Goal: Task Accomplishment & Management: Manage account settings

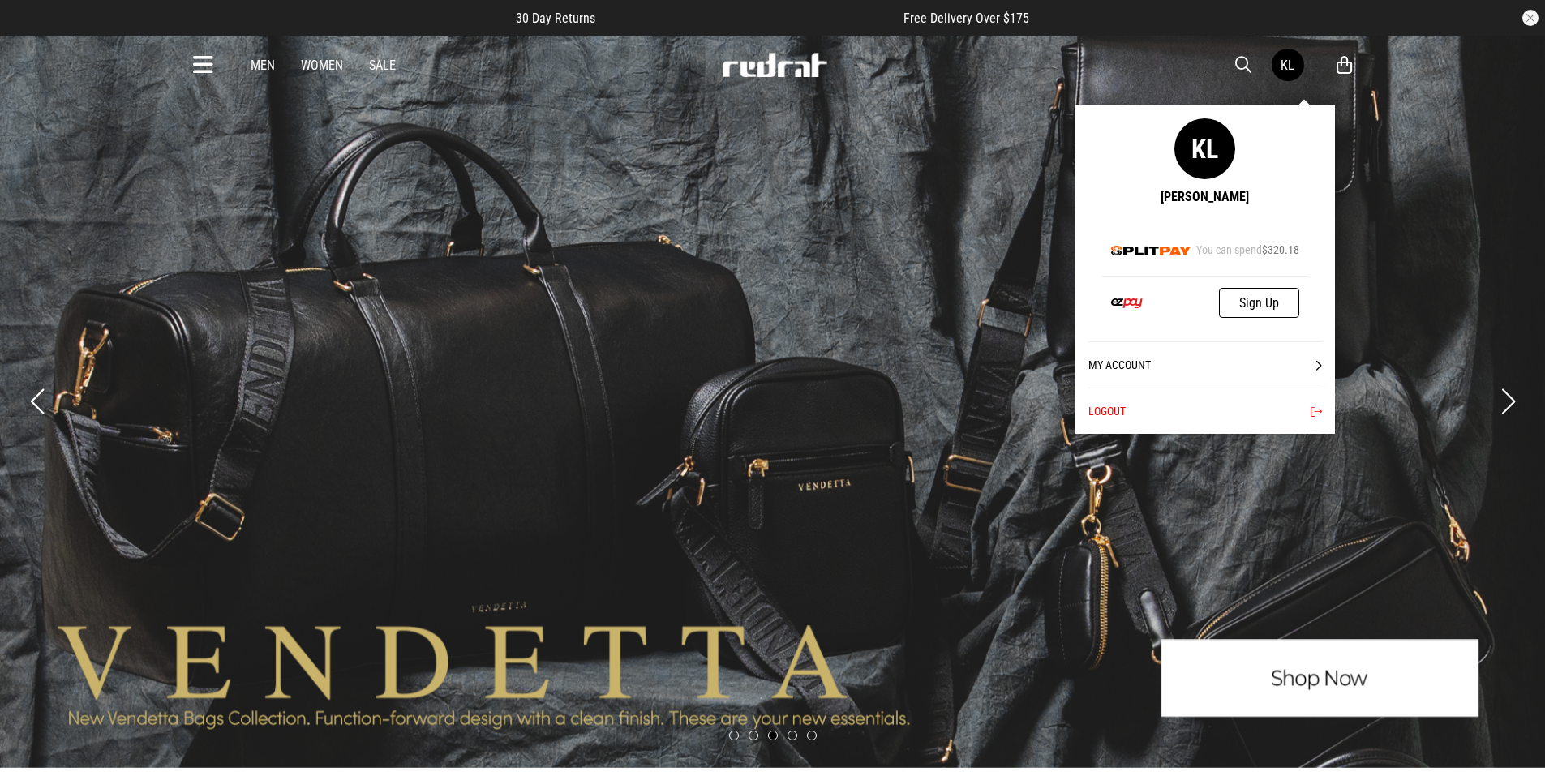
click at [1199, 360] on link "My Account" at bounding box center [1205, 364] width 234 height 46
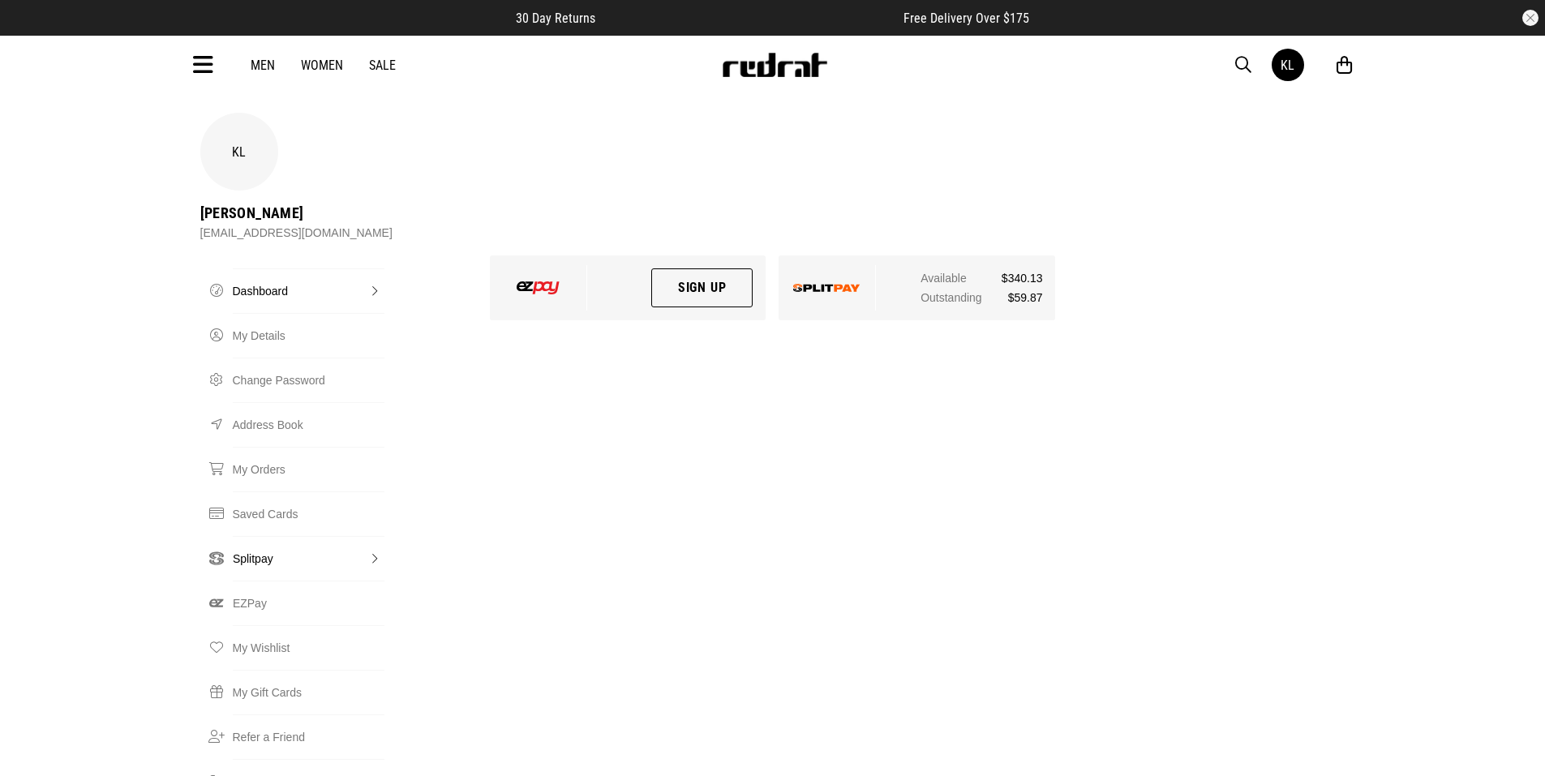
click at [268, 536] on link "Splitpay" at bounding box center [309, 558] width 152 height 45
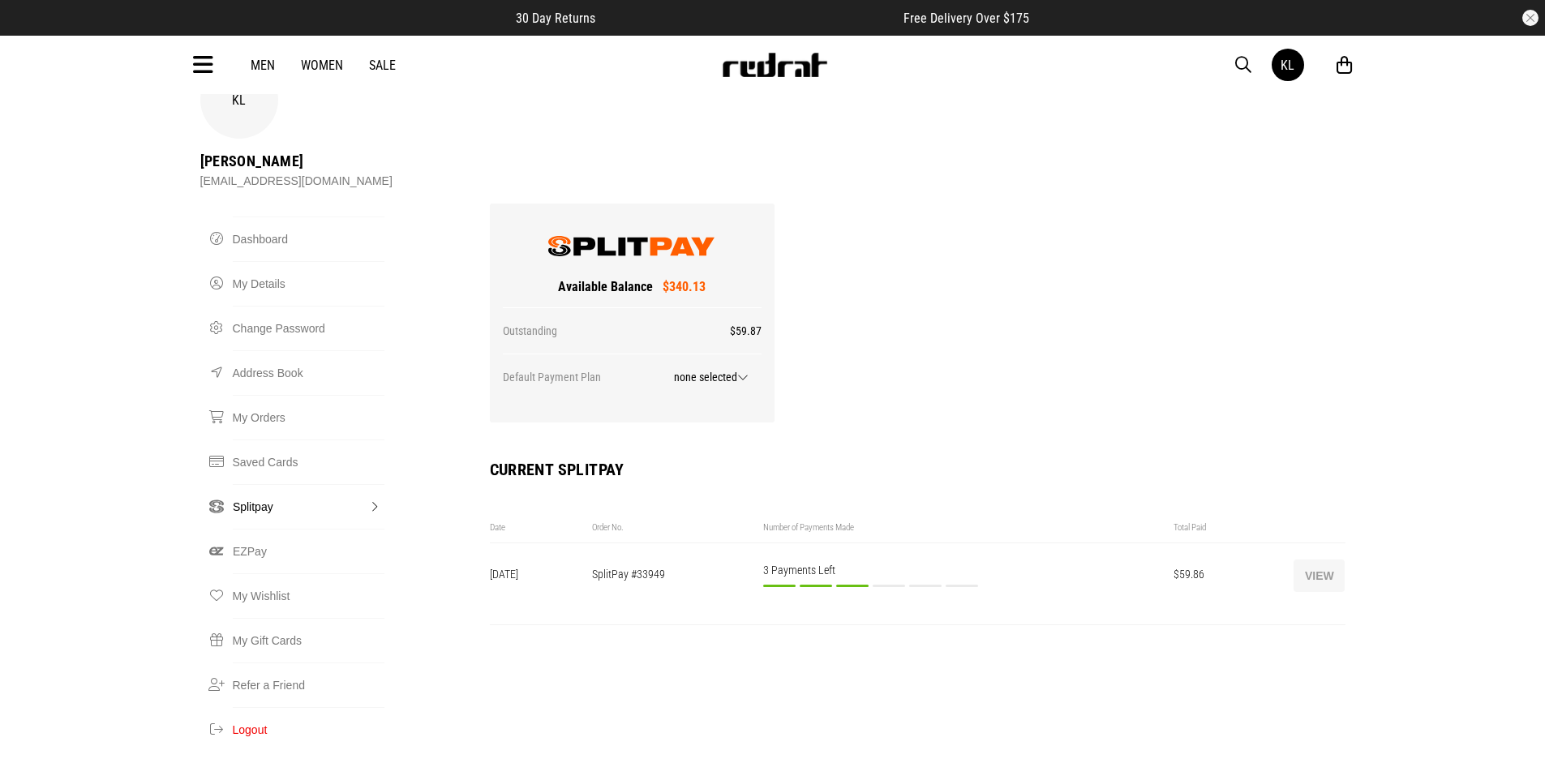
scroll to position [81, 0]
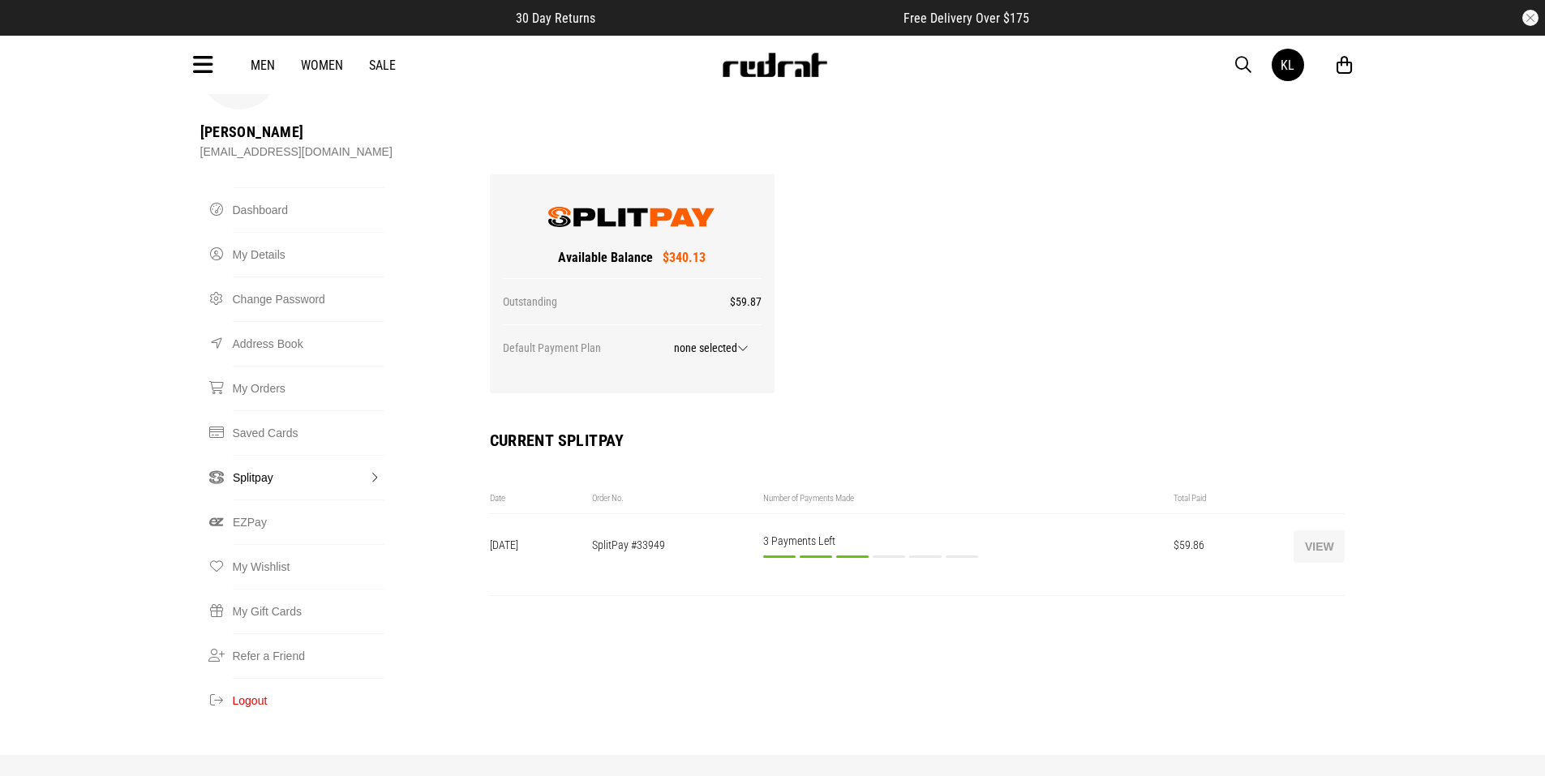
click at [1314, 530] on button "View" at bounding box center [1318, 546] width 51 height 32
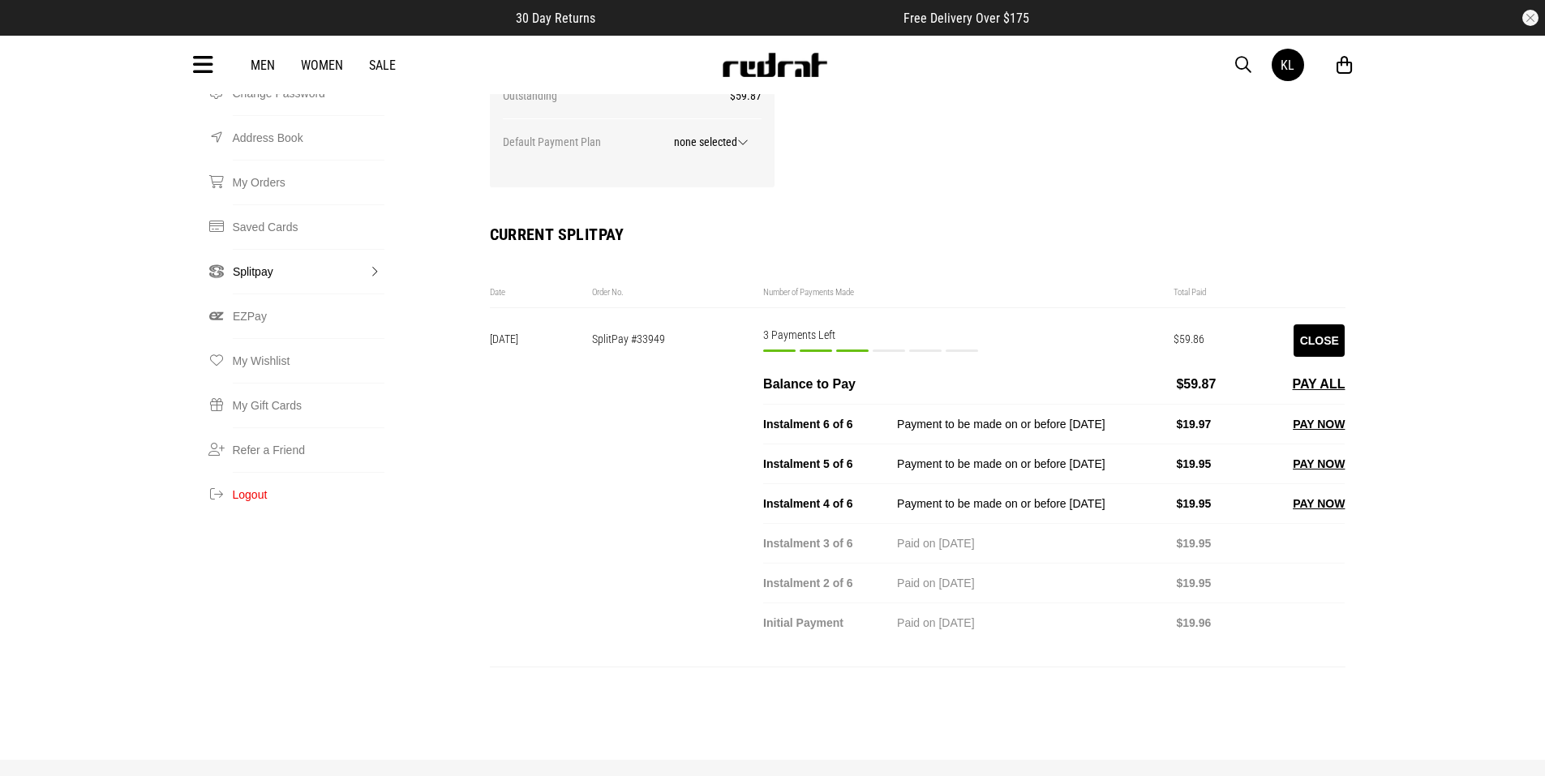
scroll to position [324, 0]
